Goal: Information Seeking & Learning: Learn about a topic

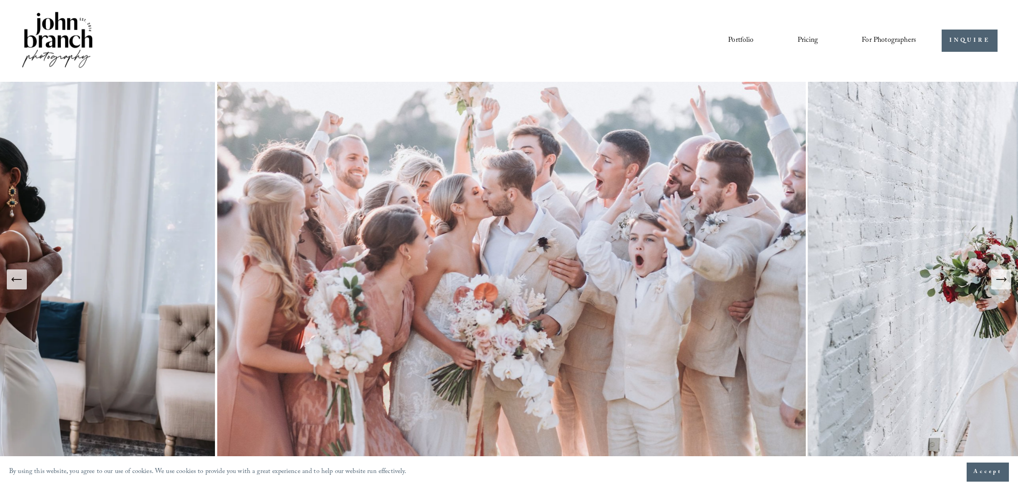
click at [800, 39] on link "Pricing" at bounding box center [807, 40] width 20 height 15
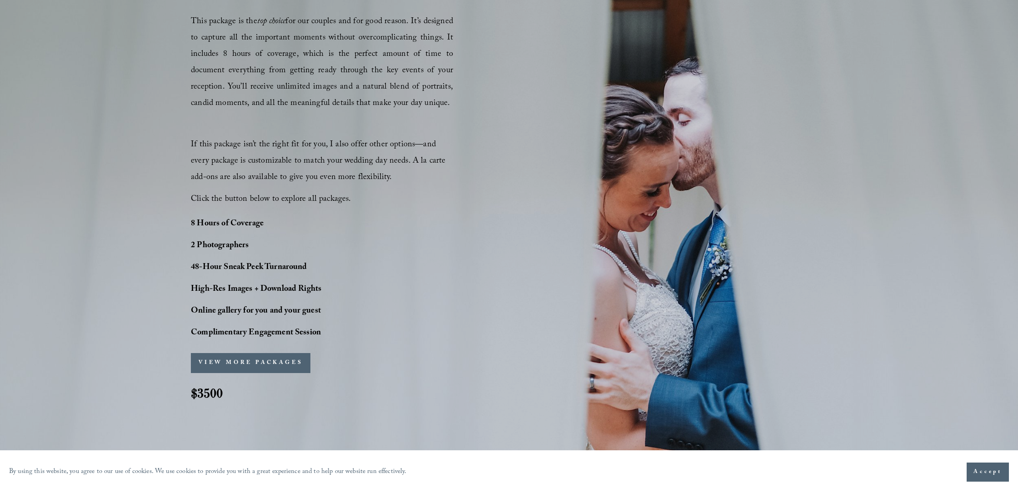
scroll to position [677, 0]
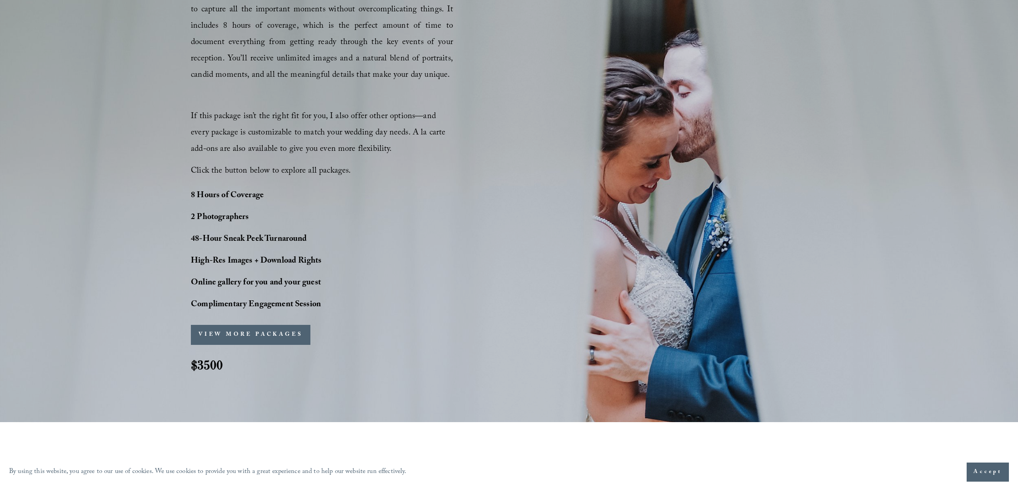
click at [237, 338] on button "VIEW MORE PACKAGES" at bounding box center [250, 335] width 119 height 20
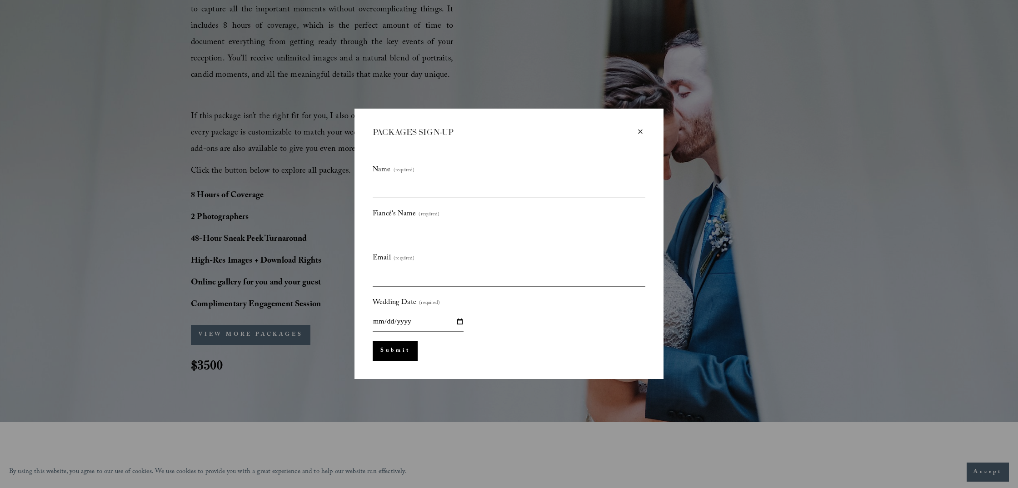
click at [99, 263] on div "× PACKAGES SIGN-UP Name (required) Fiancé's Name (required) Email (required) We…" at bounding box center [509, 244] width 1018 height 488
click at [639, 133] on div "×" at bounding box center [640, 132] width 10 height 10
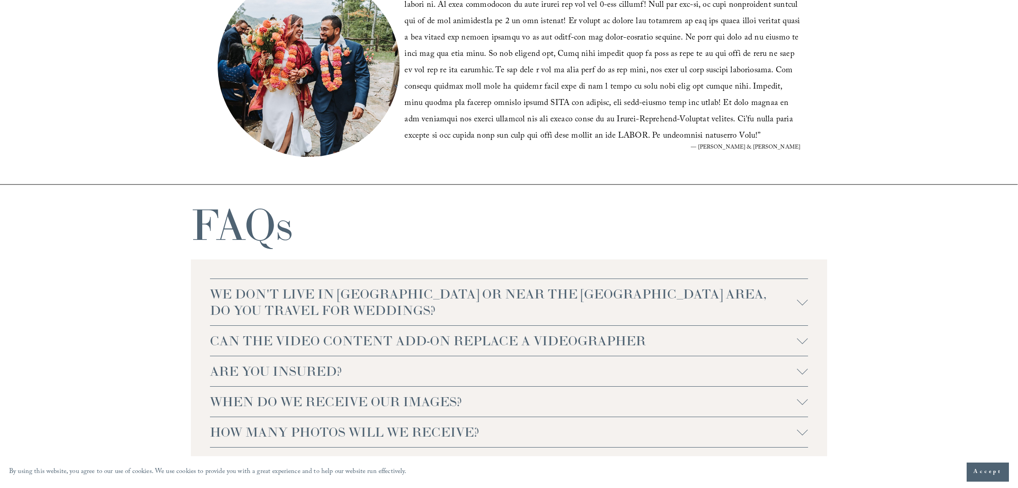
scroll to position [1865, 0]
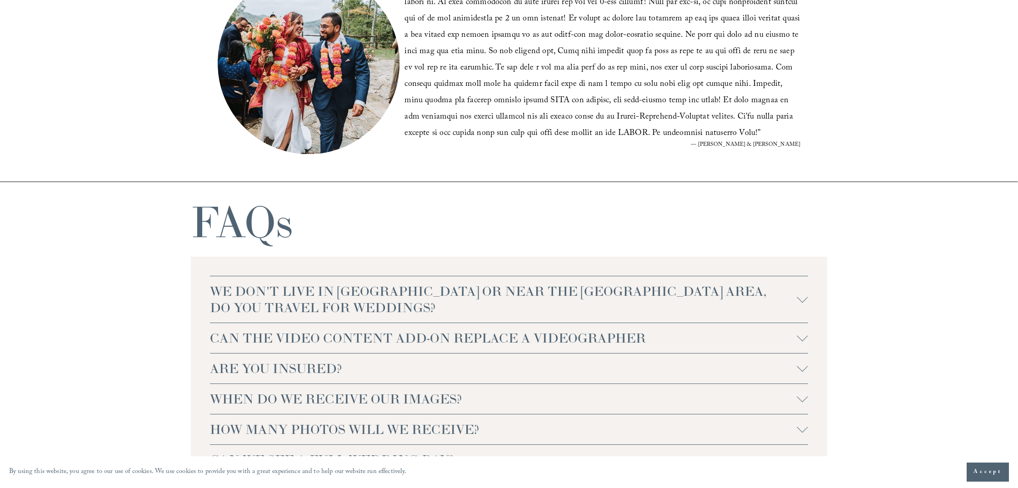
click at [372, 290] on span "WE DON'T LIVE IN [GEOGRAPHIC_DATA] OR NEAR THE [GEOGRAPHIC_DATA] AREA, DO YOU T…" at bounding box center [503, 299] width 587 height 33
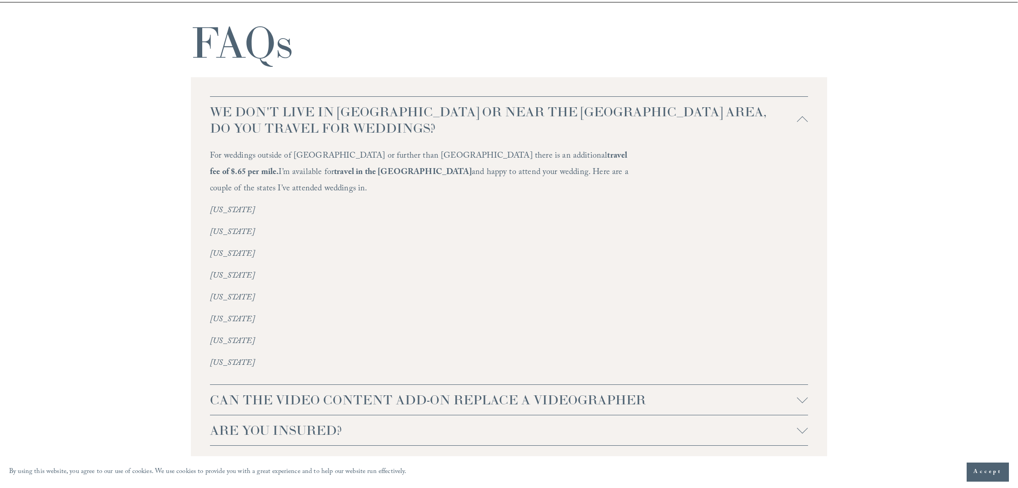
scroll to position [2181, 0]
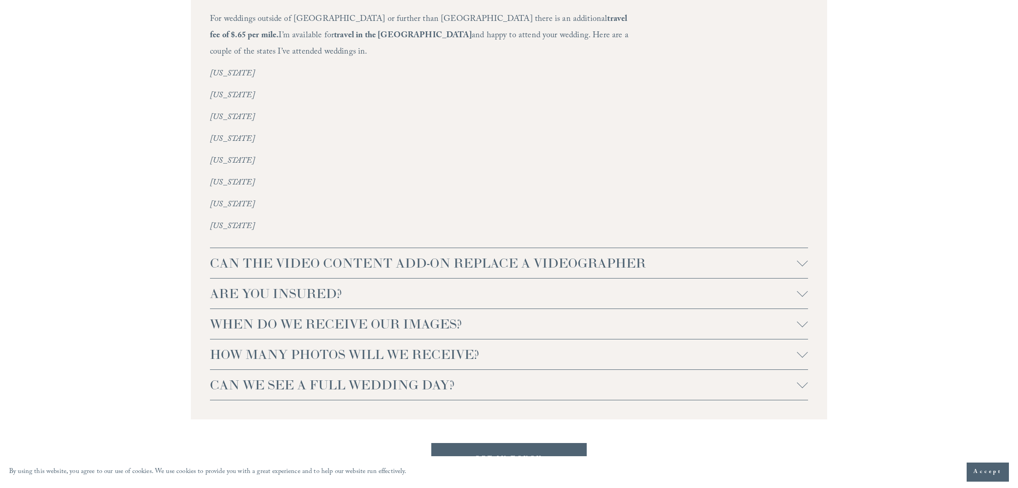
click at [246, 255] on span "CAN THE VIDEO CONTENT ADD-ON REPLACE A VIDEOGRAPHER" at bounding box center [503, 263] width 587 height 16
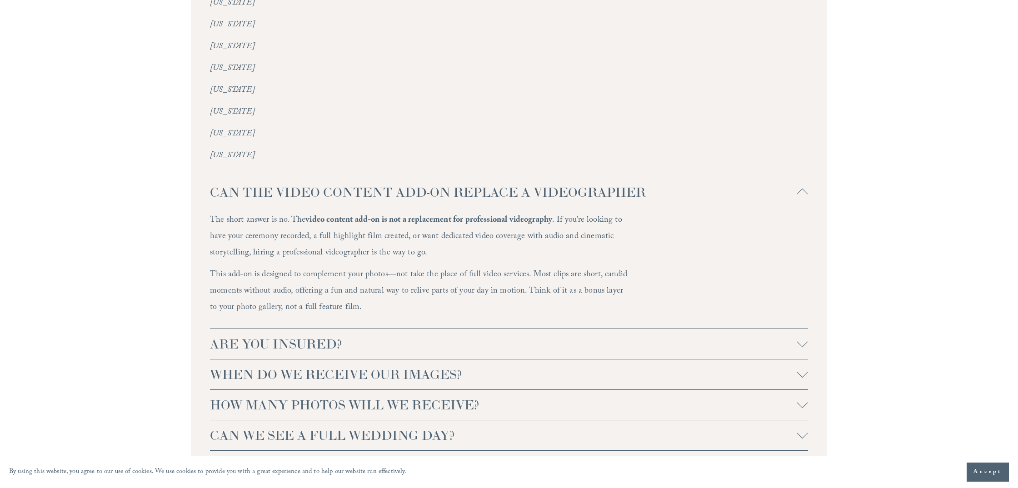
scroll to position [2253, 0]
click at [271, 335] on span "ARE YOU INSURED?" at bounding box center [503, 343] width 587 height 16
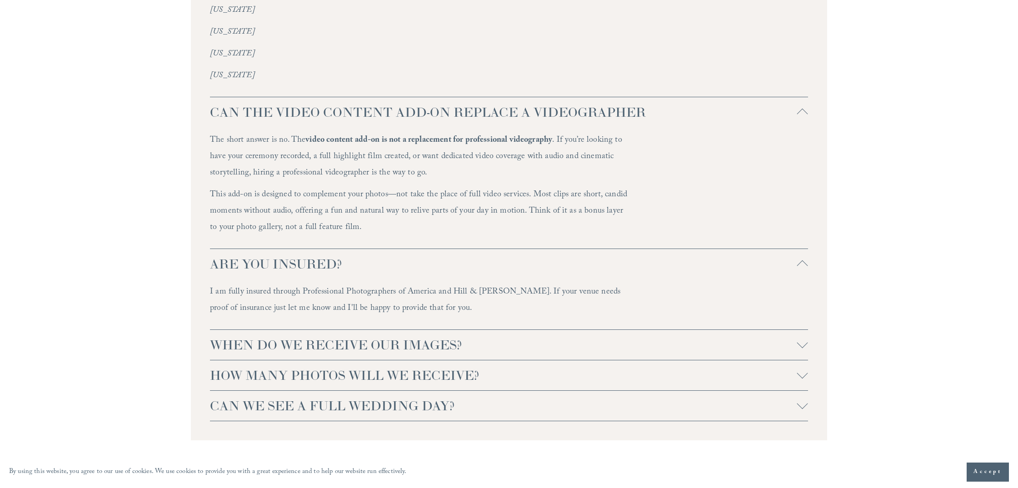
scroll to position [2342, 0]
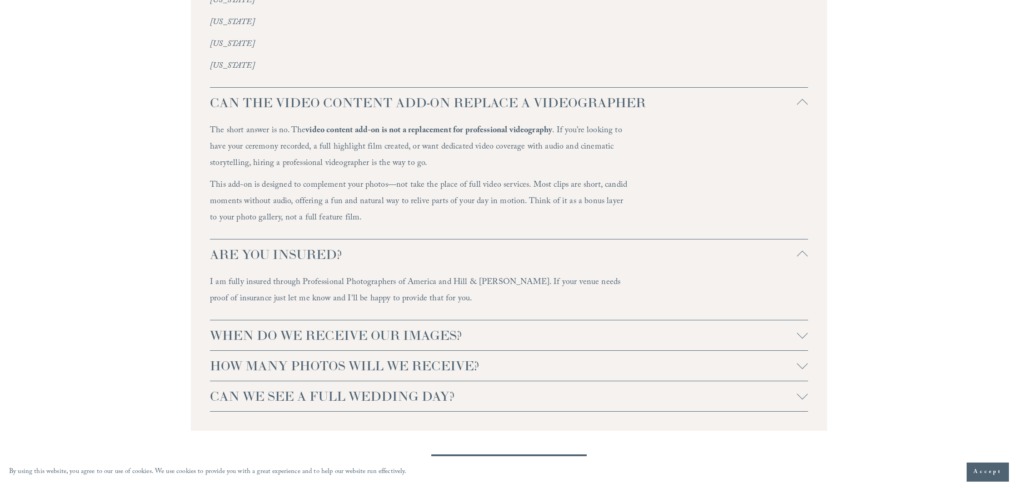
click at [235, 327] on span "WHEN DO WE RECEIVE OUR IMAGES?" at bounding box center [503, 335] width 587 height 16
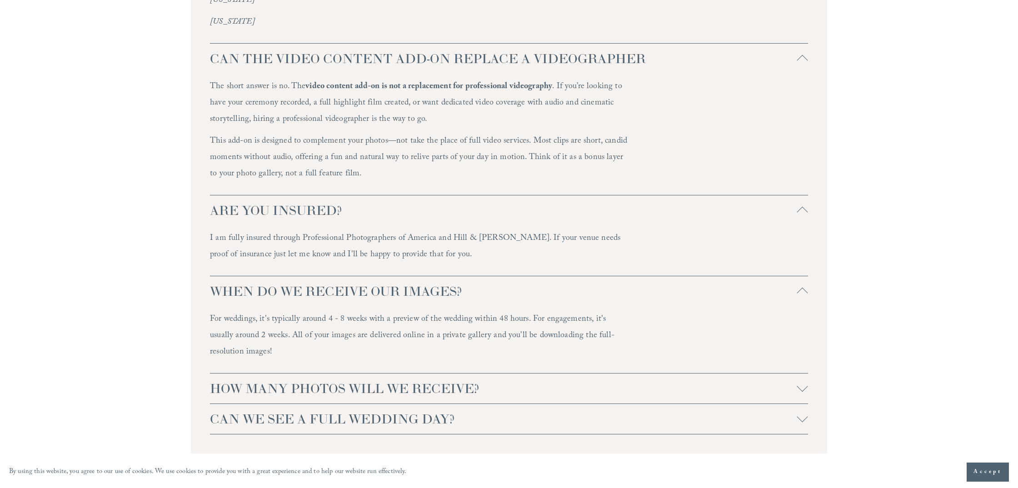
scroll to position [2416, 0]
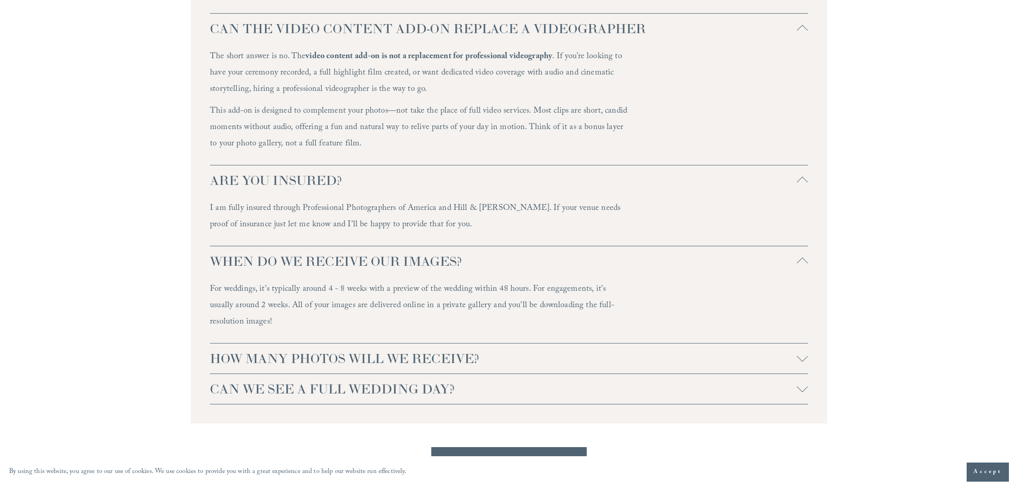
click at [269, 381] on span "CAN WE SEE A FULL WEDDING DAY?" at bounding box center [503, 389] width 587 height 16
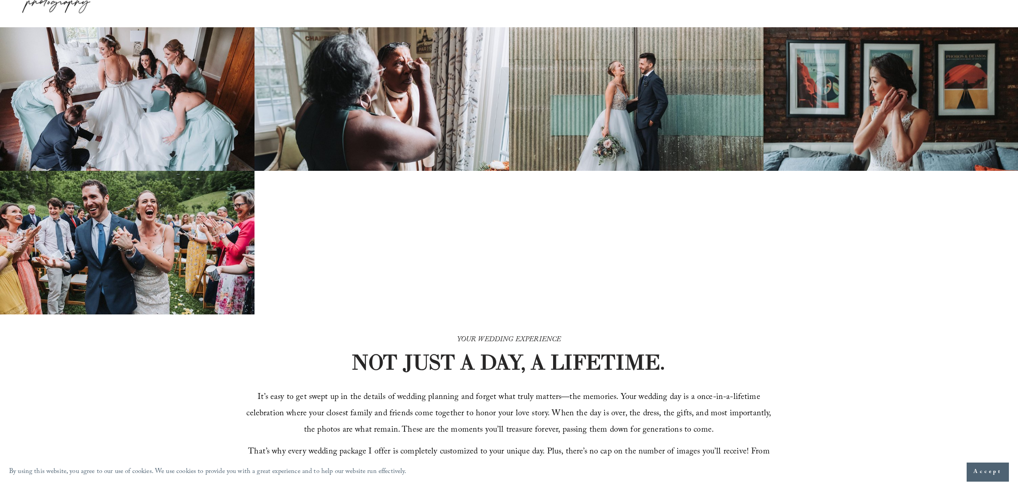
scroll to position [0, 0]
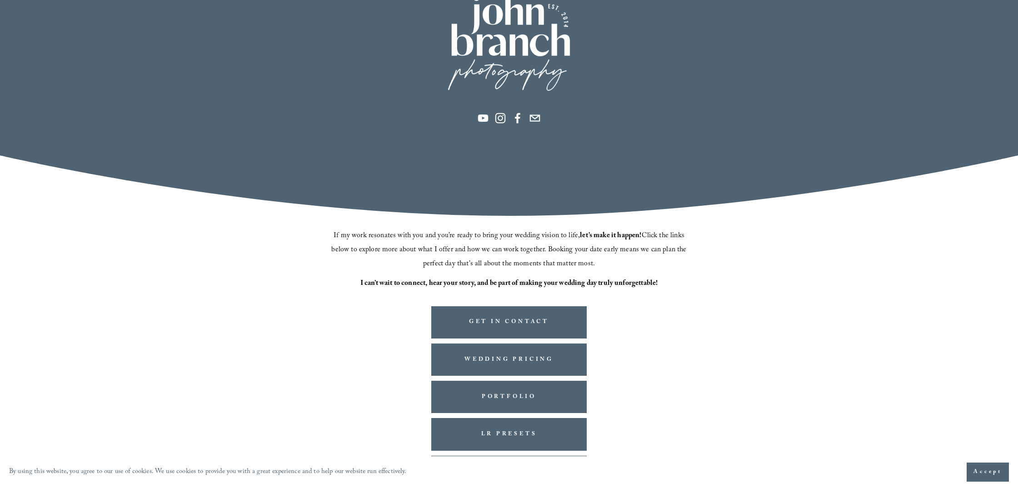
scroll to position [133, 0]
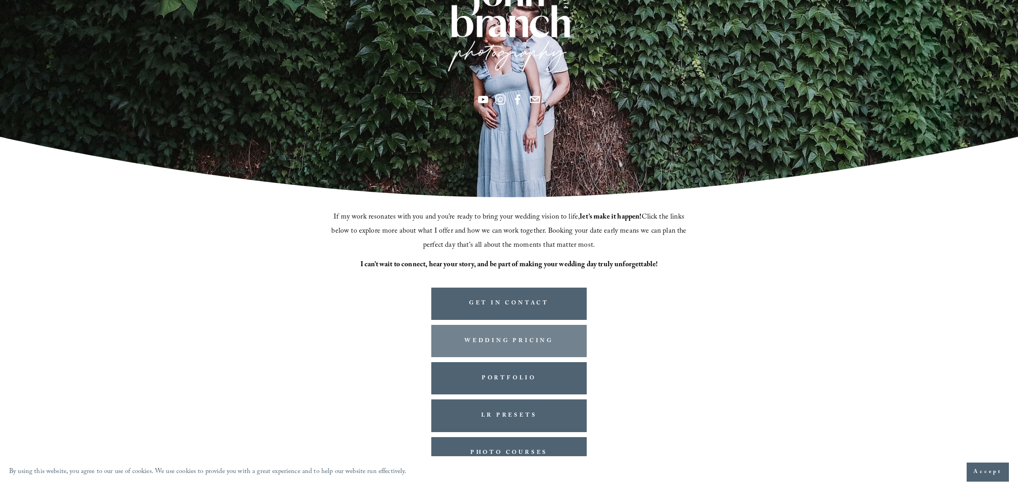
click at [537, 340] on link "WEDDING PRICING" at bounding box center [508, 341] width 155 height 32
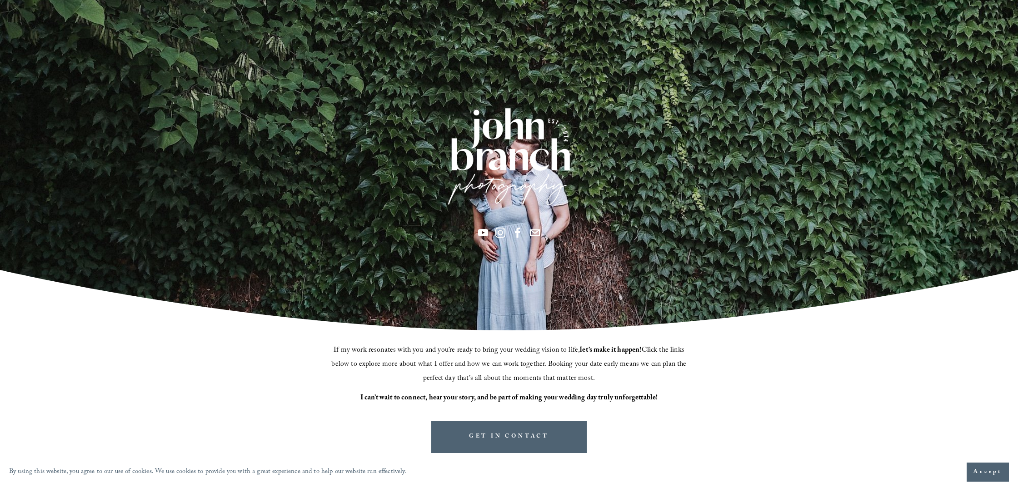
scroll to position [133, 0]
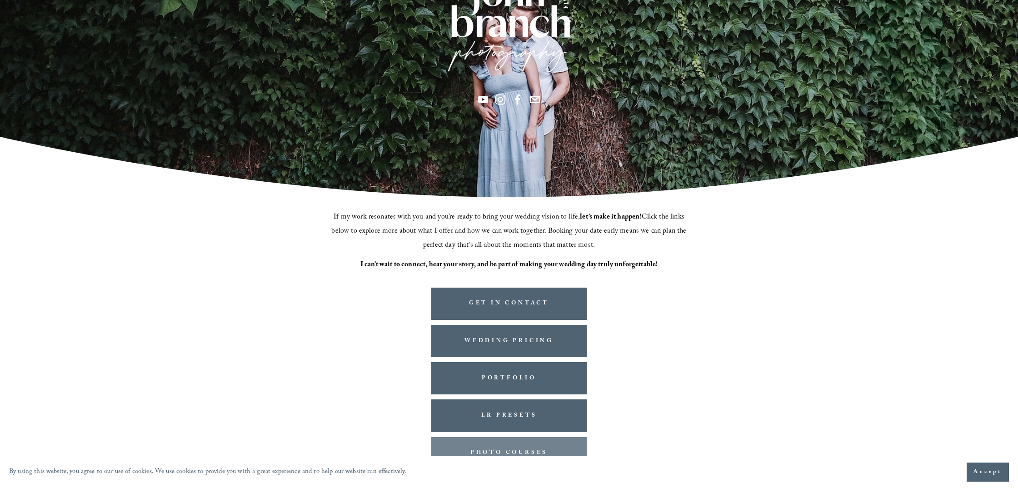
click at [534, 447] on link "PHOTO COURSES" at bounding box center [508, 453] width 155 height 32
